Goal: Transaction & Acquisition: Book appointment/travel/reservation

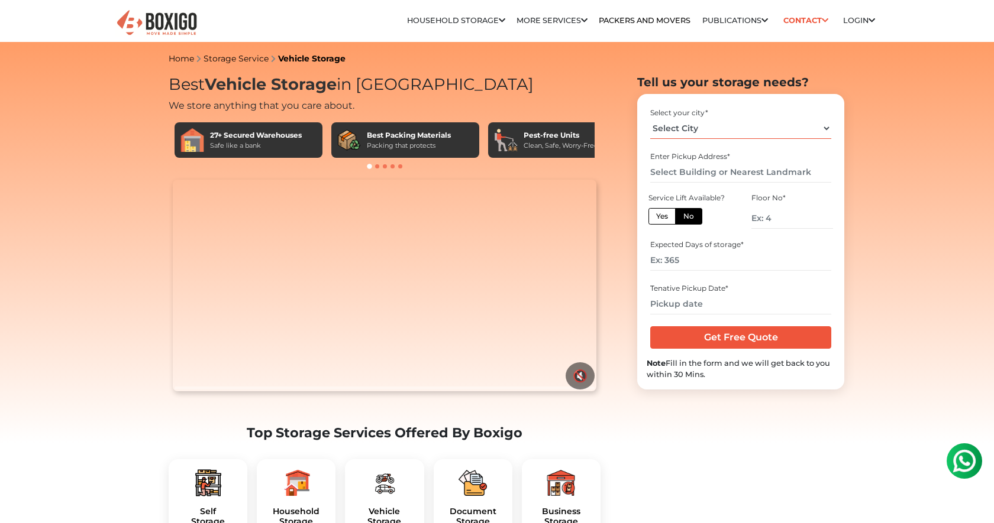
click at [723, 121] on select "Select City [GEOGRAPHIC_DATA] [GEOGRAPHIC_DATA] [GEOGRAPHIC_DATA] [GEOGRAPHIC_D…" at bounding box center [740, 128] width 180 height 21
select select "[GEOGRAPHIC_DATA]"
click at [722, 180] on input "text" at bounding box center [740, 172] width 180 height 21
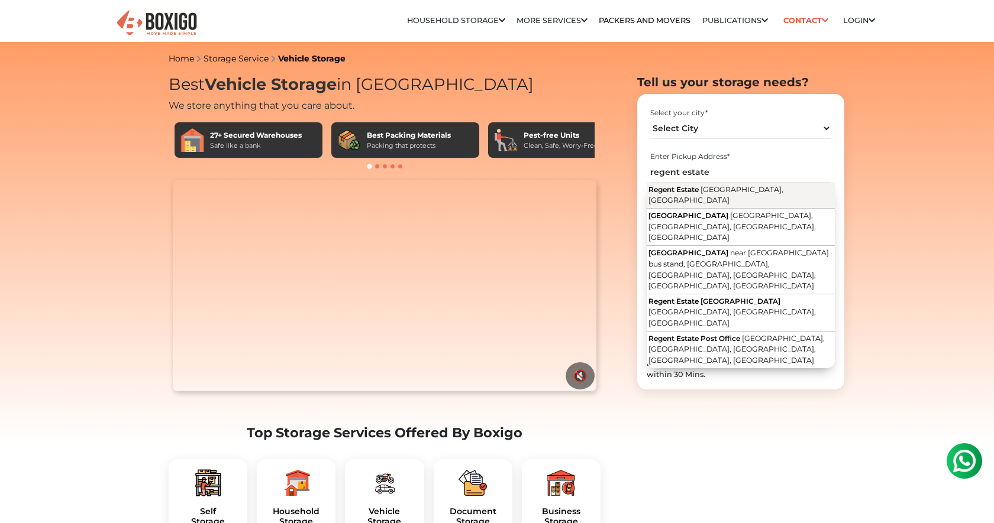
click at [721, 192] on span "[GEOGRAPHIC_DATA], [GEOGRAPHIC_DATA]" at bounding box center [715, 195] width 135 height 20
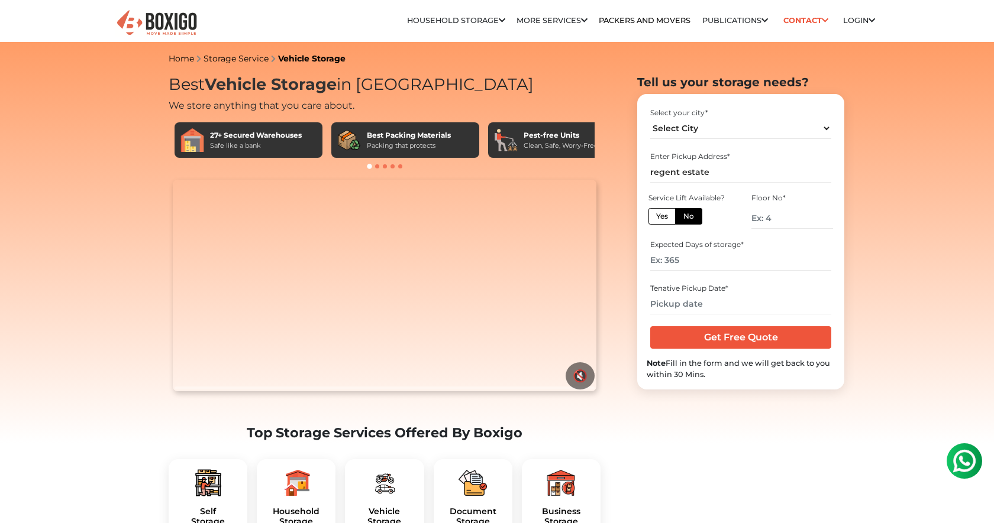
type input "[GEOGRAPHIC_DATA], [GEOGRAPHIC_DATA], [GEOGRAPHIC_DATA]"
click at [653, 220] on label "Yes" at bounding box center [661, 216] width 27 height 17
click at [656, 219] on input "Yes" at bounding box center [660, 215] width 8 height 8
radio input "true"
click at [688, 218] on label "No" at bounding box center [688, 216] width 27 height 17
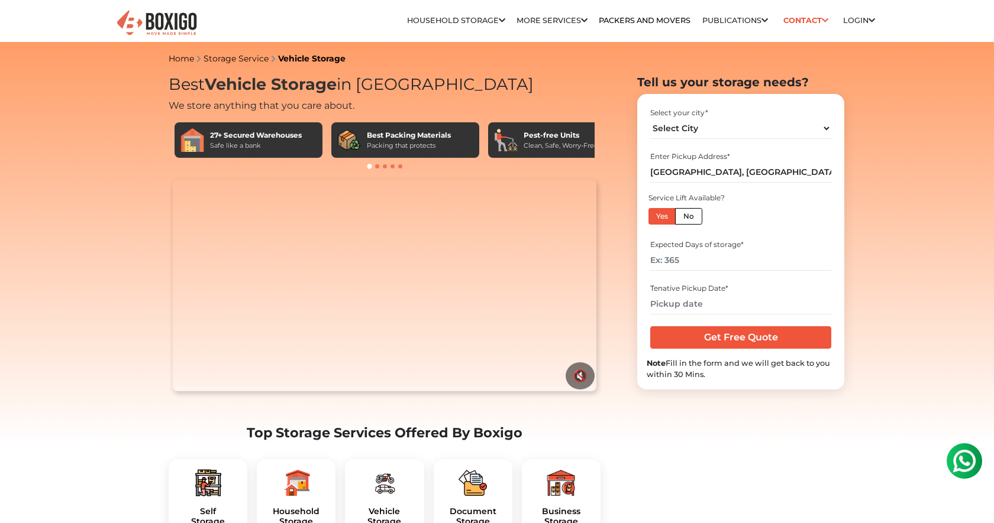
click at [688, 218] on input "No" at bounding box center [687, 215] width 8 height 8
radio input "true"
click at [666, 216] on label "Yes" at bounding box center [661, 216] width 27 height 17
click at [664, 216] on input "Yes" at bounding box center [660, 215] width 8 height 8
radio input "true"
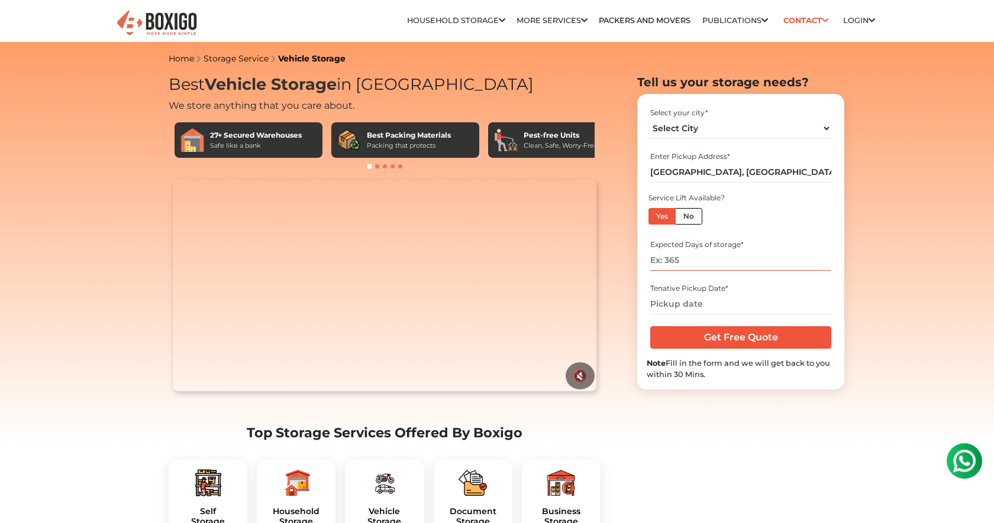
click at [692, 264] on input "number" at bounding box center [740, 260] width 180 height 21
type input "90"
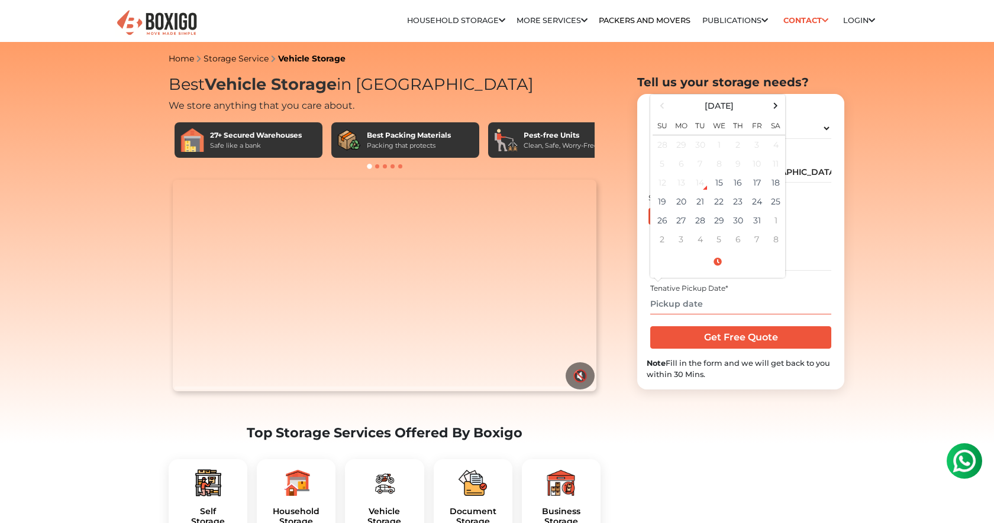
click at [717, 309] on input "text" at bounding box center [740, 304] width 180 height 21
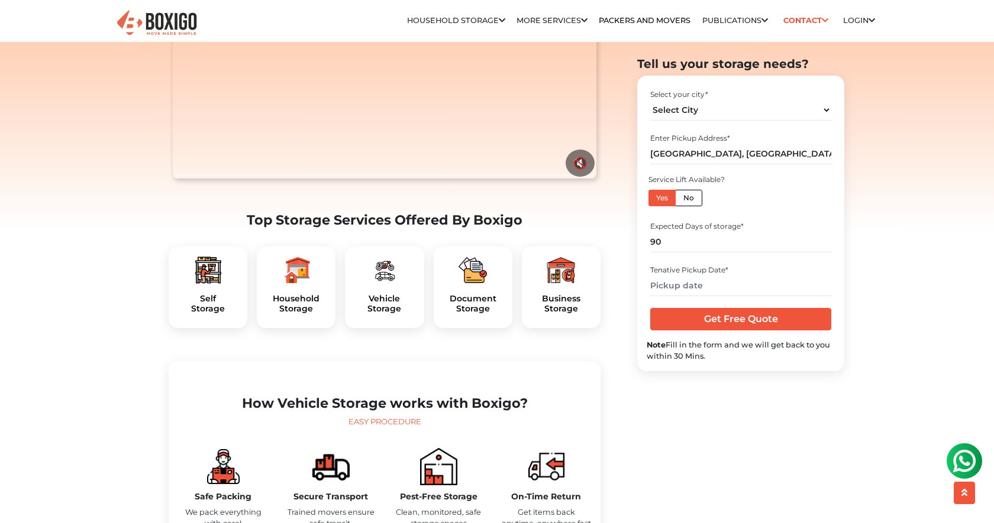
scroll to position [225, 0]
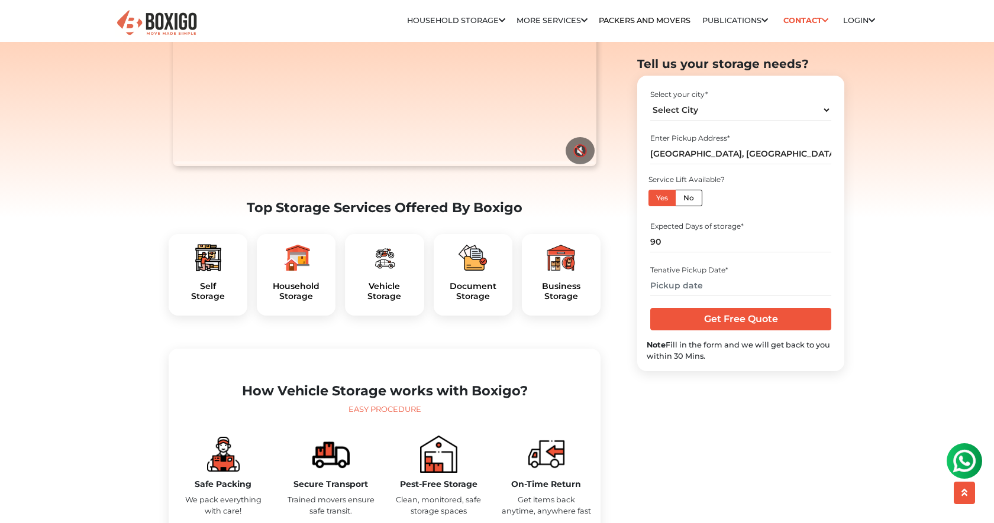
click at [402, 272] on div at bounding box center [384, 258] width 60 height 28
click at [385, 302] on h5 "Vehicle Storage" at bounding box center [384, 292] width 60 height 20
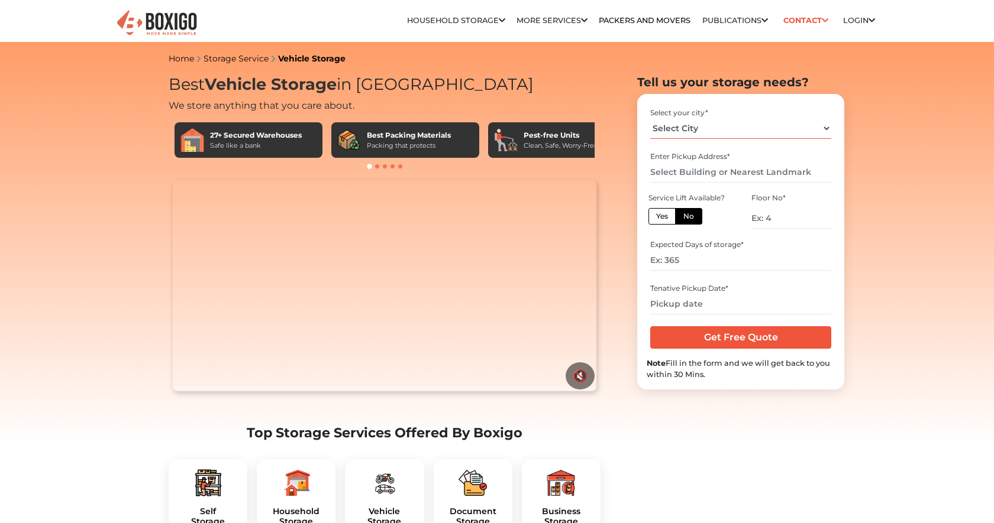
click at [742, 130] on select "Select City [GEOGRAPHIC_DATA] [GEOGRAPHIC_DATA] [GEOGRAPHIC_DATA] [GEOGRAPHIC_D…" at bounding box center [740, 128] width 180 height 21
select select "[GEOGRAPHIC_DATA]"
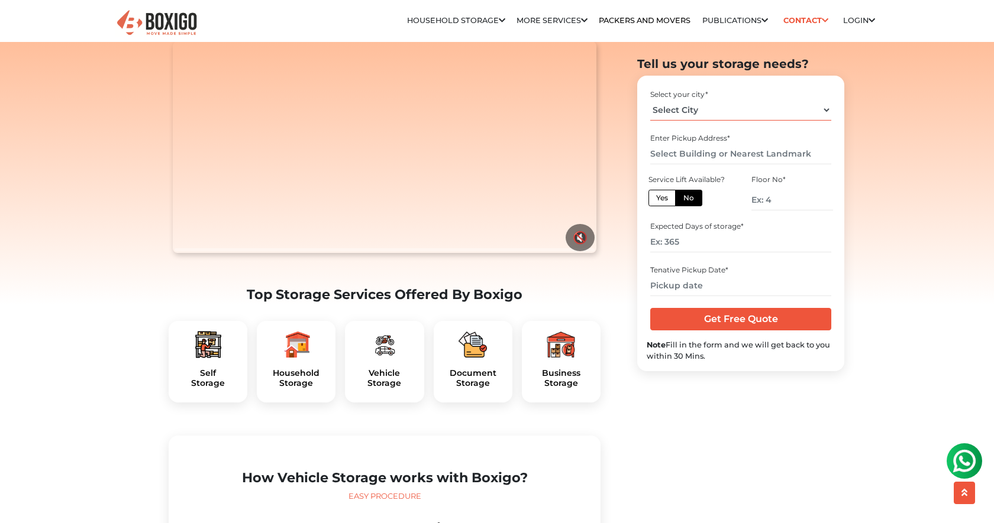
scroll to position [140, 0]
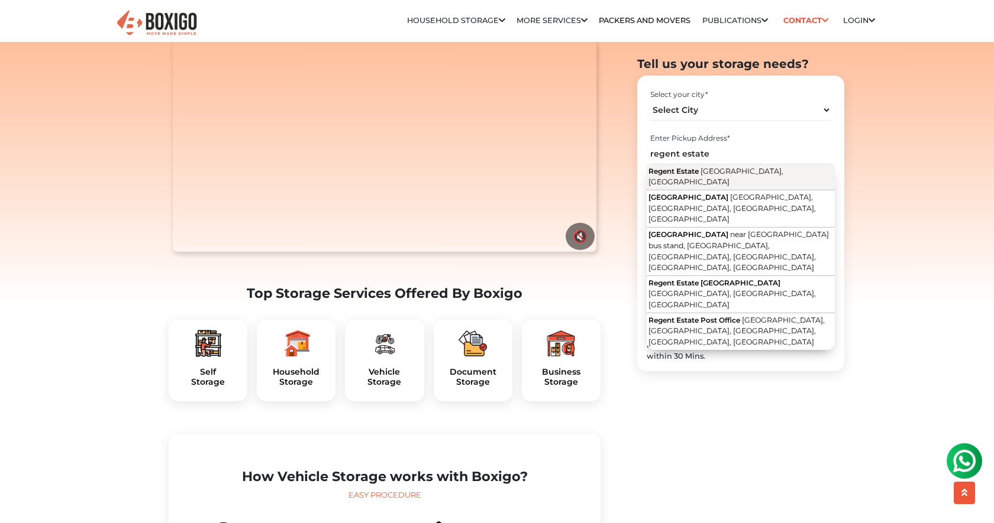
click at [768, 169] on span "[GEOGRAPHIC_DATA], [GEOGRAPHIC_DATA]" at bounding box center [715, 176] width 135 height 20
type input "[GEOGRAPHIC_DATA], [GEOGRAPHIC_DATA], [GEOGRAPHIC_DATA]"
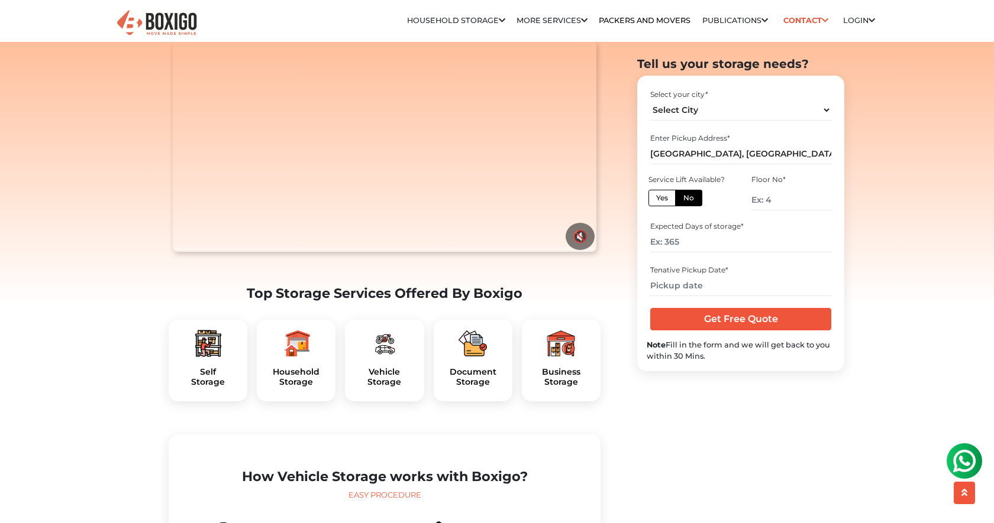
click at [675, 192] on label "No" at bounding box center [688, 197] width 27 height 17
click at [683, 192] on input "No" at bounding box center [687, 196] width 8 height 8
click at [663, 194] on label "Yes" at bounding box center [661, 197] width 27 height 17
click at [663, 194] on input "Yes" at bounding box center [660, 196] width 8 height 8
radio input "true"
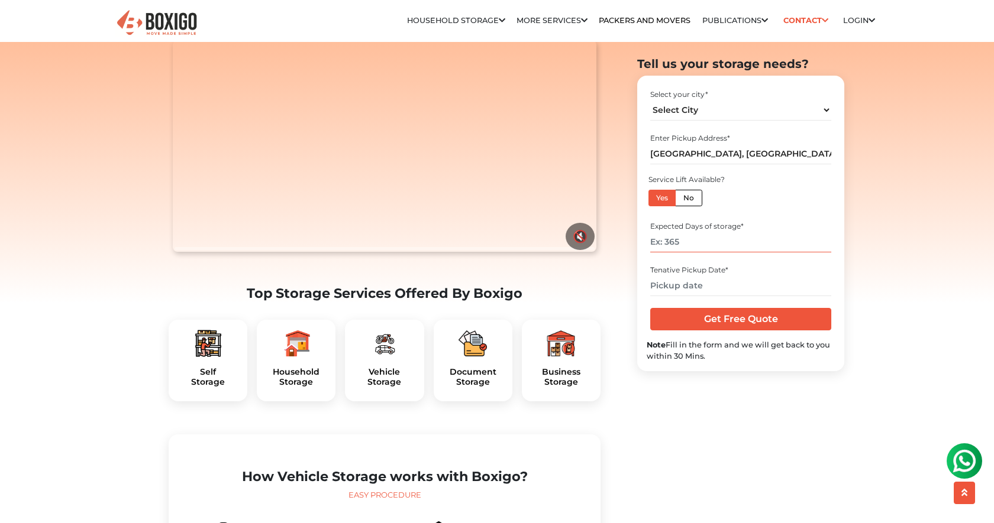
click at [704, 248] on input "number" at bounding box center [740, 242] width 180 height 21
type input "90"
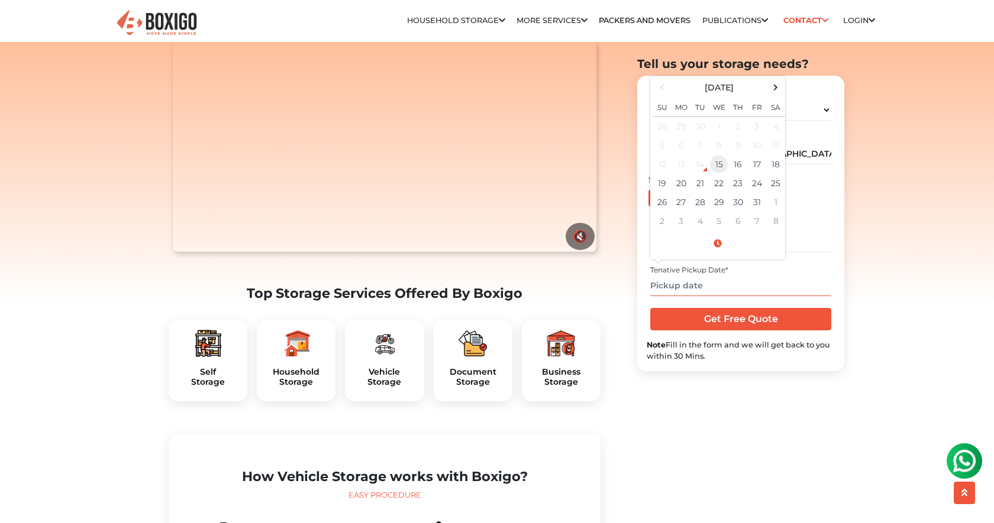
click at [714, 169] on td "15" at bounding box center [718, 164] width 19 height 19
type input "10/15/2025 4:10 PM"
click at [721, 316] on input "Get Free Quote" at bounding box center [740, 319] width 180 height 22
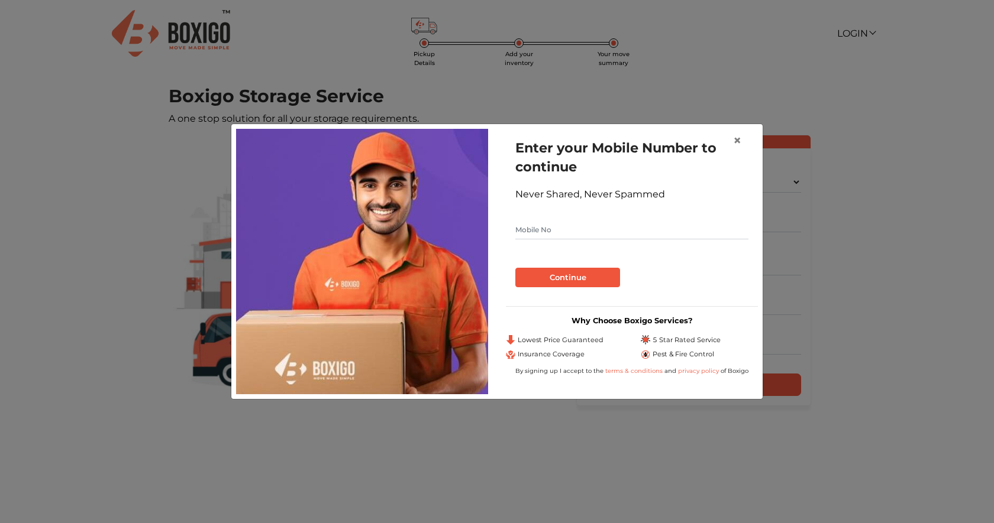
click at [650, 233] on input "text" at bounding box center [631, 230] width 233 height 19
type input "8017126190"
click at [601, 272] on button "Continue" at bounding box center [567, 278] width 105 height 20
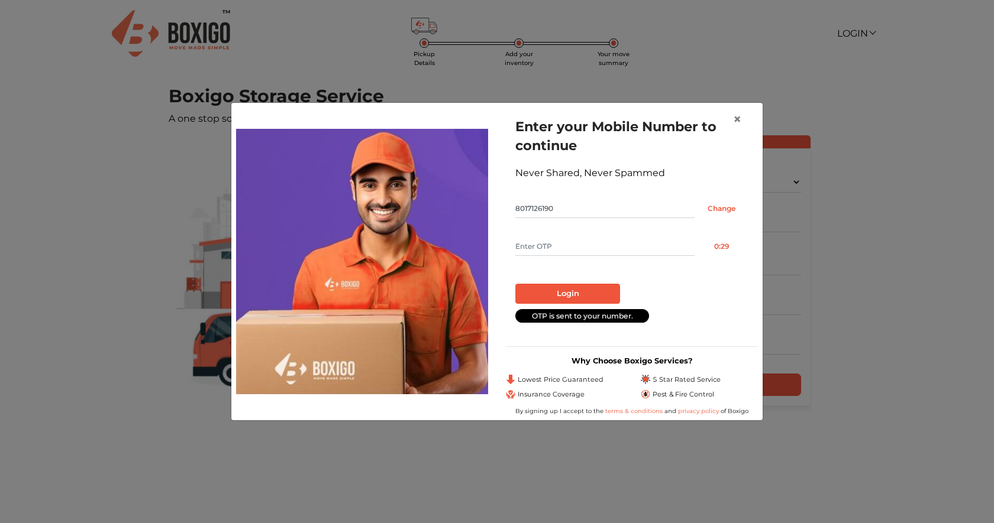
click at [600, 243] on input "text" at bounding box center [604, 246] width 179 height 19
type input "3144"
click at [595, 292] on button "Login" at bounding box center [567, 294] width 105 height 20
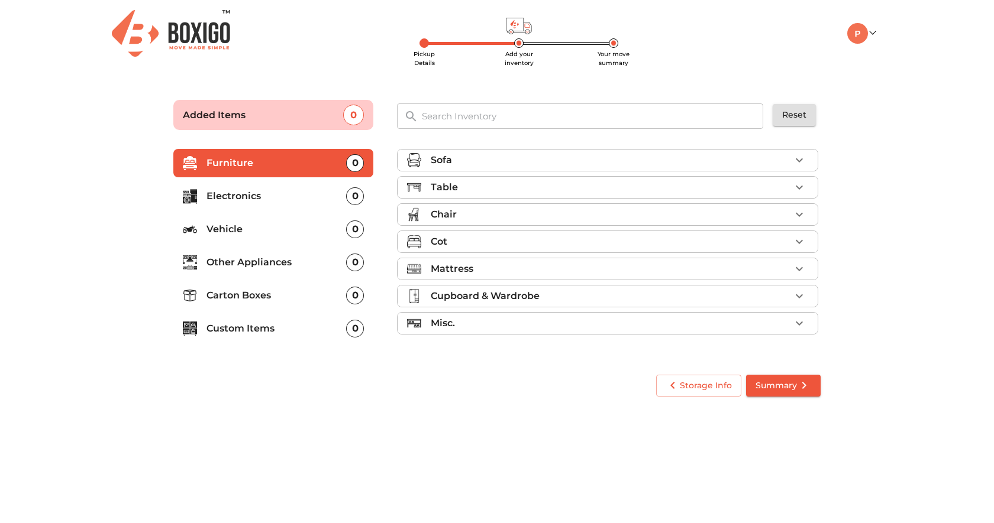
click at [287, 230] on p "Vehicle" at bounding box center [276, 229] width 140 height 14
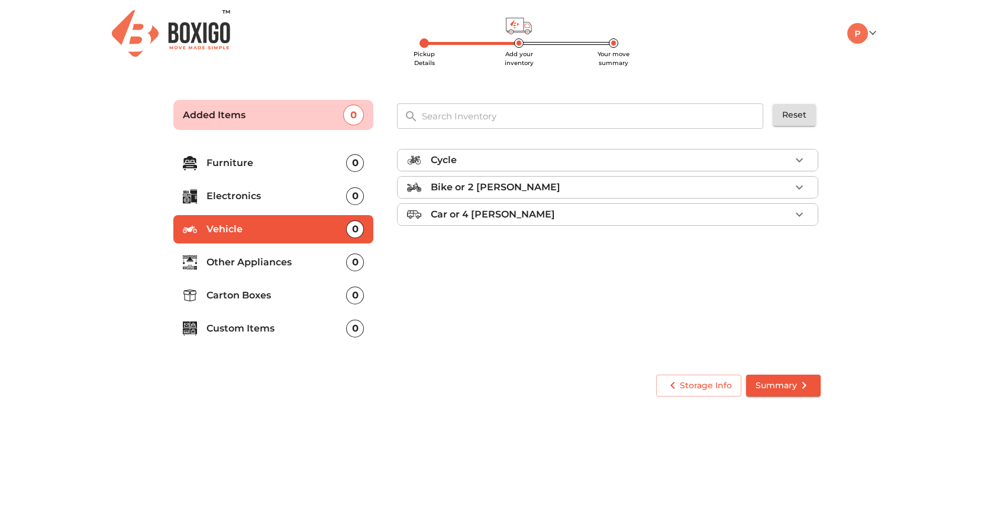
click at [460, 216] on p "Car or 4 Wheeler" at bounding box center [493, 215] width 124 height 14
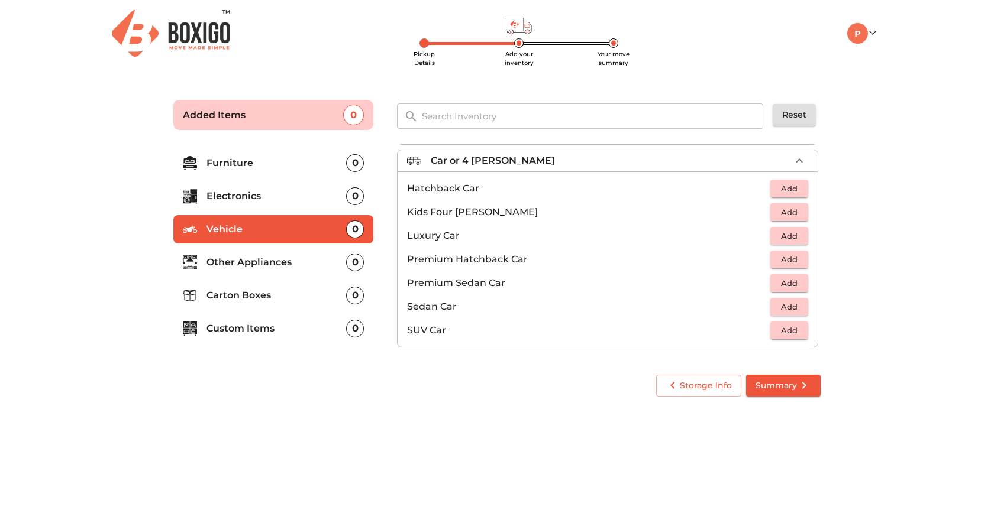
scroll to position [54, 0]
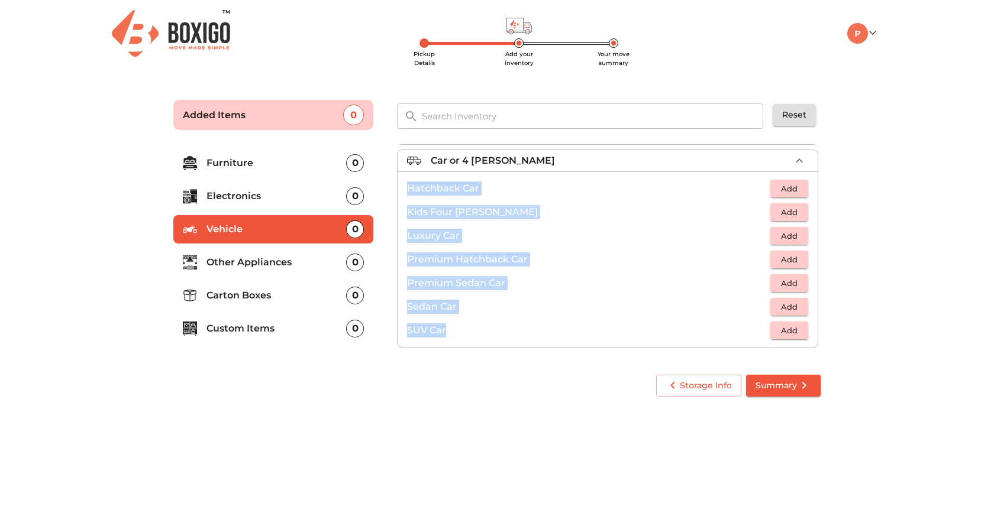
drag, startPoint x: 407, startPoint y: 188, endPoint x: 463, endPoint y: 331, distance: 153.7
click at [463, 331] on ul "Hatchback Car Add Kids Four Wheeler Add Luxury Car Add Premium Hatchback Car Ad…" at bounding box center [607, 260] width 420 height 176
copy ul "Hatchback Car Add Kids Four Wheeler Add Luxury Car Add Premium Hatchback Car Ad…"
click at [591, 437] on body "Pickup Details Add your inventory Your move summary My Moves My Profile Make Es…" at bounding box center [497, 261] width 994 height 523
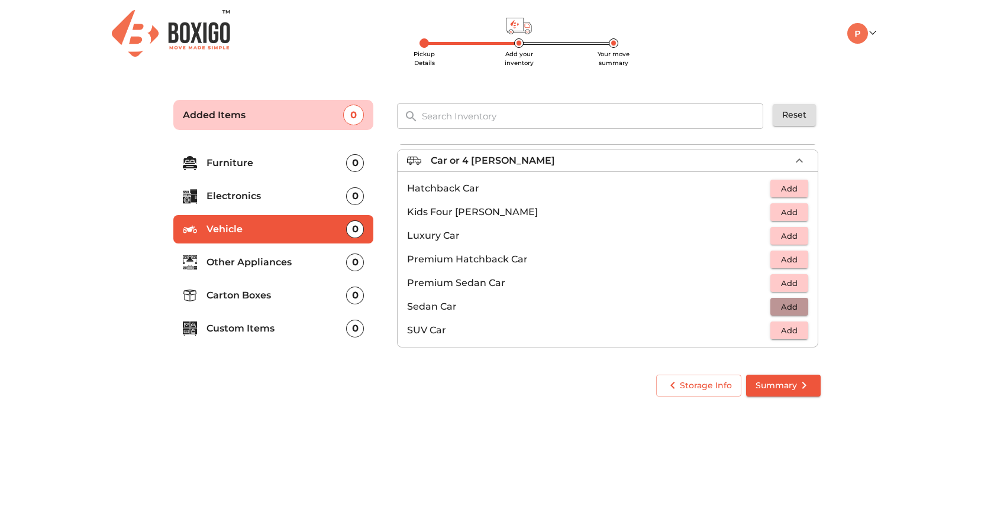
click at [800, 304] on span "Add" at bounding box center [789, 307] width 26 height 14
click at [799, 389] on icon "submit" at bounding box center [804, 385] width 14 height 14
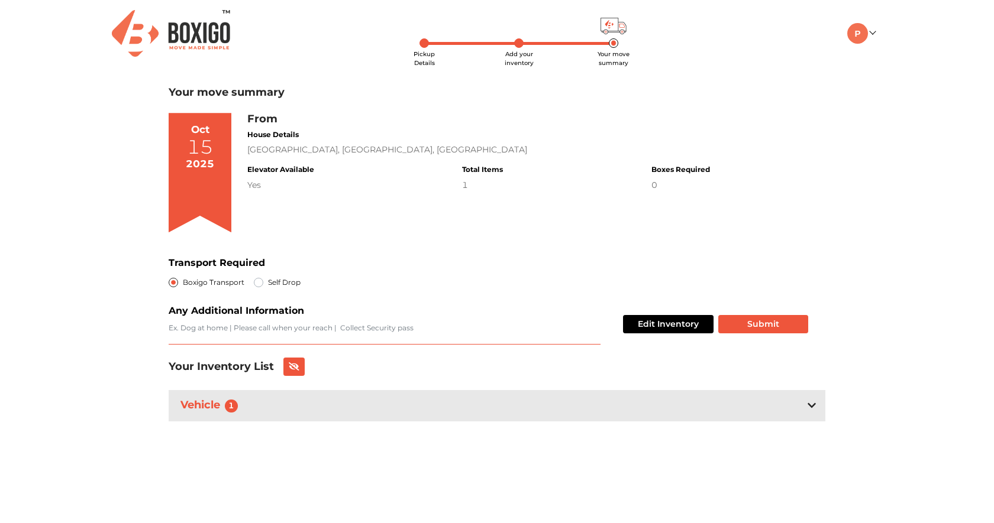
click at [231, 329] on textarea "Transport Required" at bounding box center [385, 334] width 432 height 22
click at [616, 405] on div "Vehicle 1" at bounding box center [497, 405] width 656 height 31
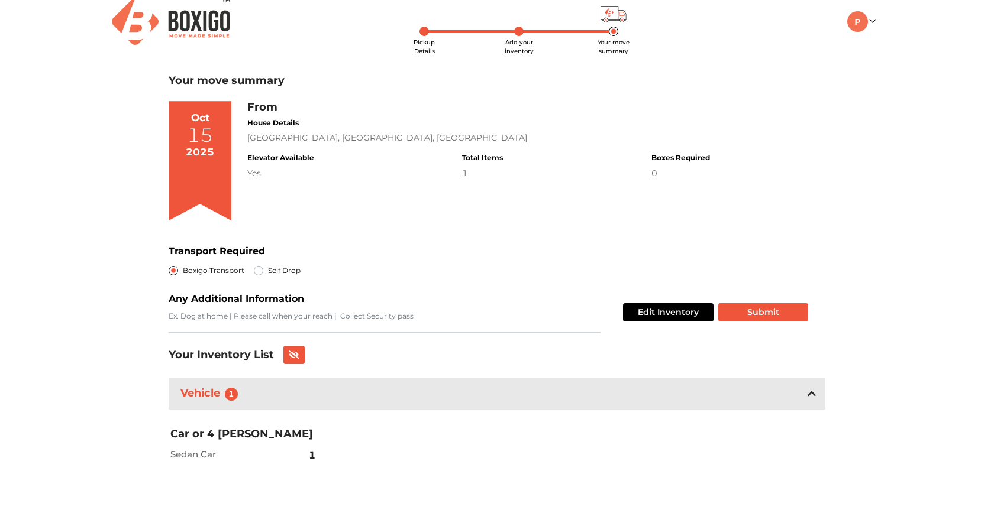
scroll to position [11, 0]
click at [727, 314] on button "Submit" at bounding box center [763, 313] width 90 height 18
